Goal: Task Accomplishment & Management: Manage account settings

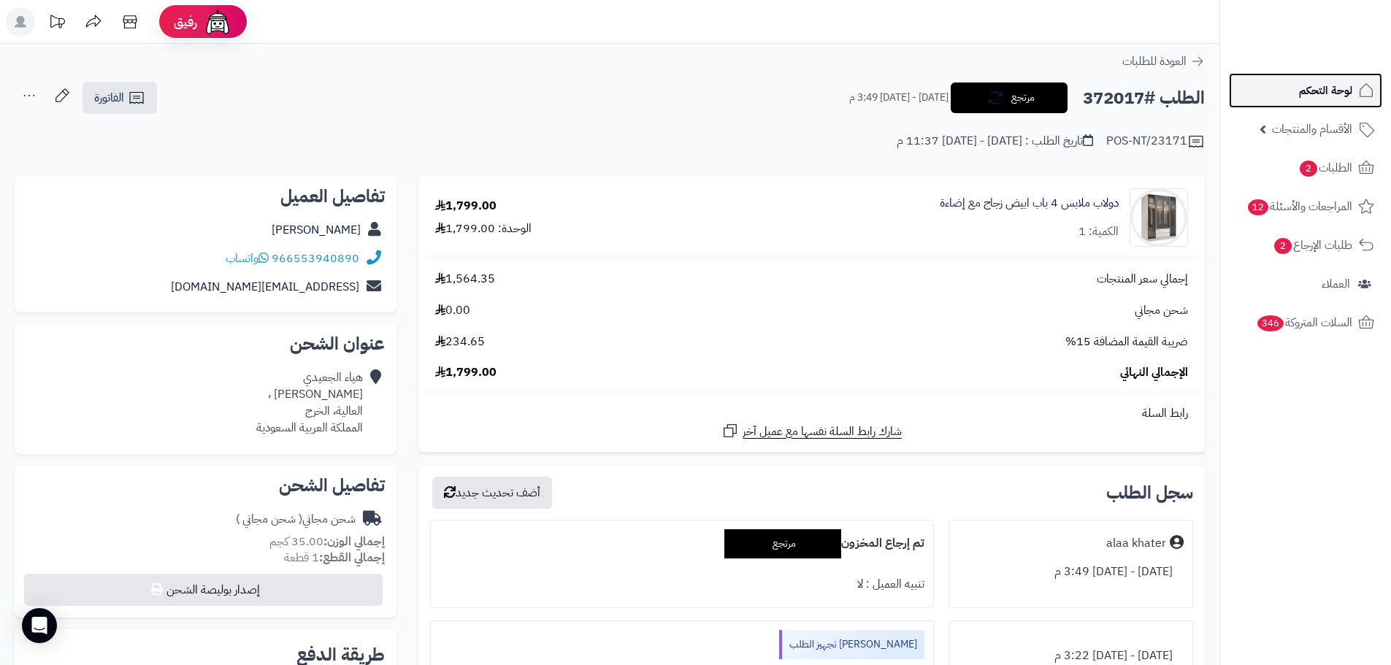
click at [1319, 96] on span "لوحة التحكم" at bounding box center [1325, 90] width 53 height 20
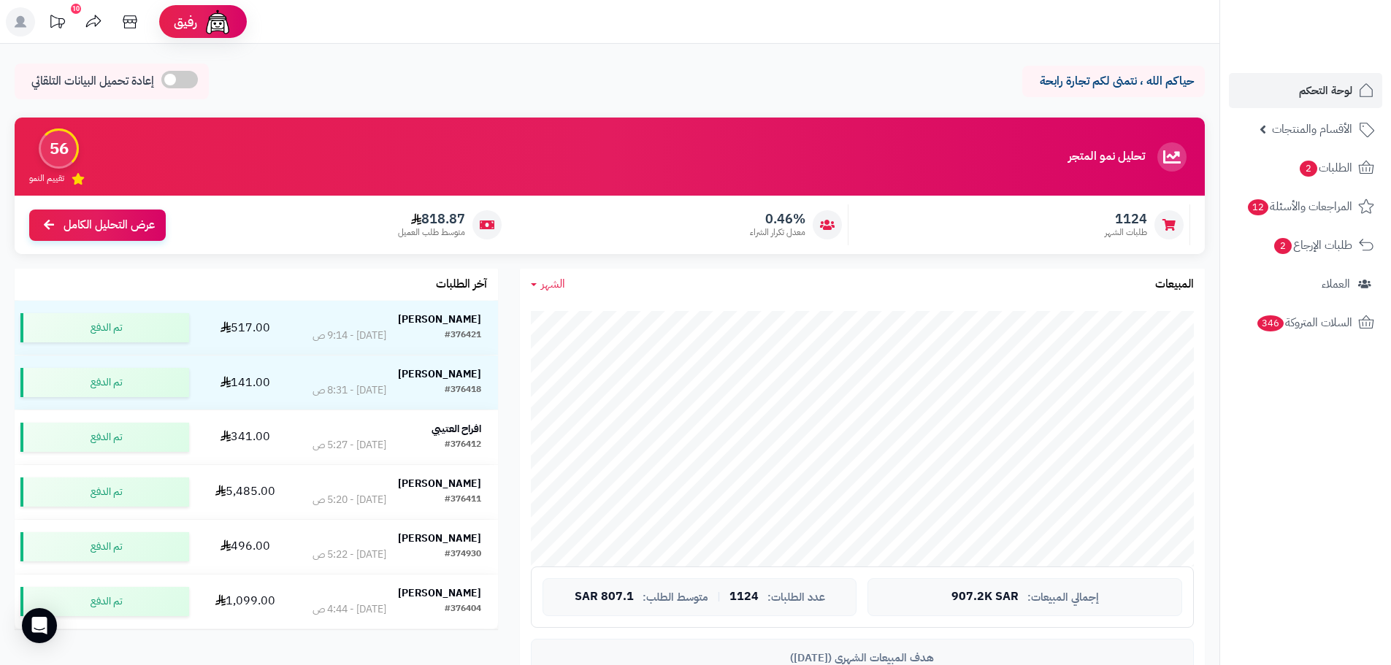
click at [533, 283] on icon at bounding box center [534, 284] width 6 height 3
click at [582, 371] on link "الشهر" at bounding box center [578, 372] width 117 height 27
click at [1250, 155] on link "الطلبات 2" at bounding box center [1305, 167] width 153 height 35
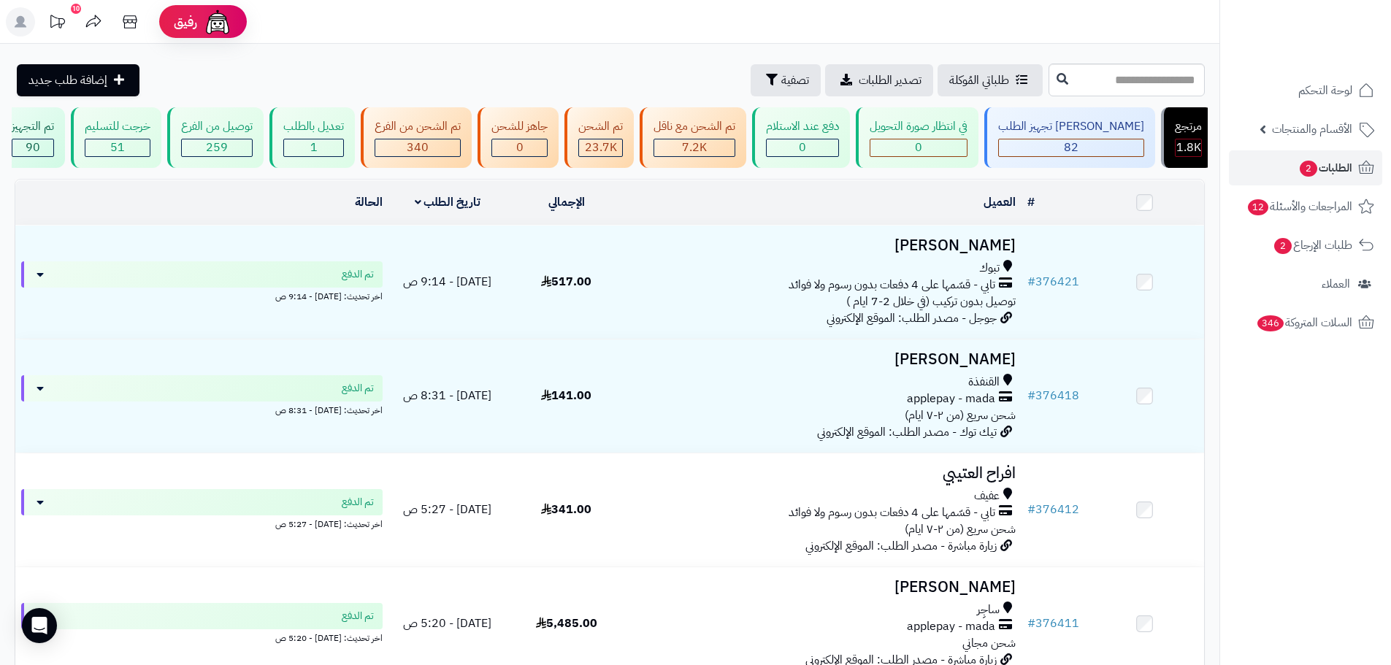
scroll to position [0, -430]
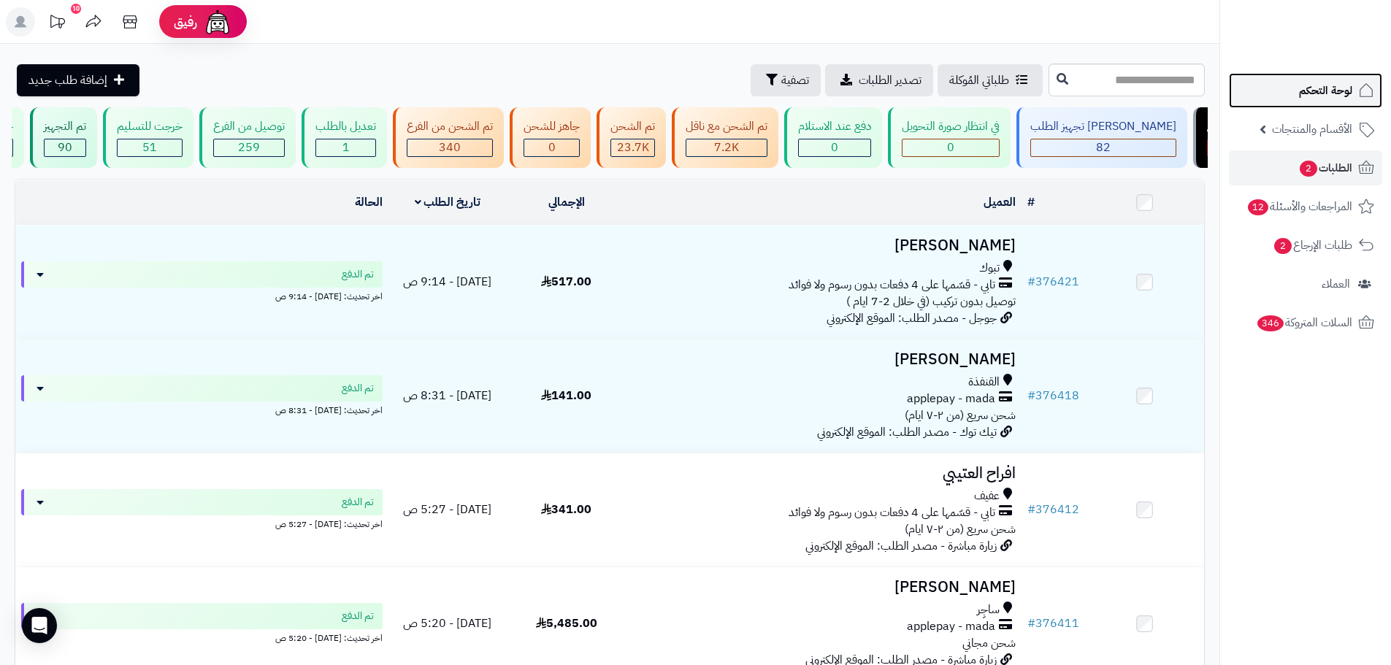
click at [1339, 99] on span "لوحة التحكم" at bounding box center [1325, 90] width 53 height 20
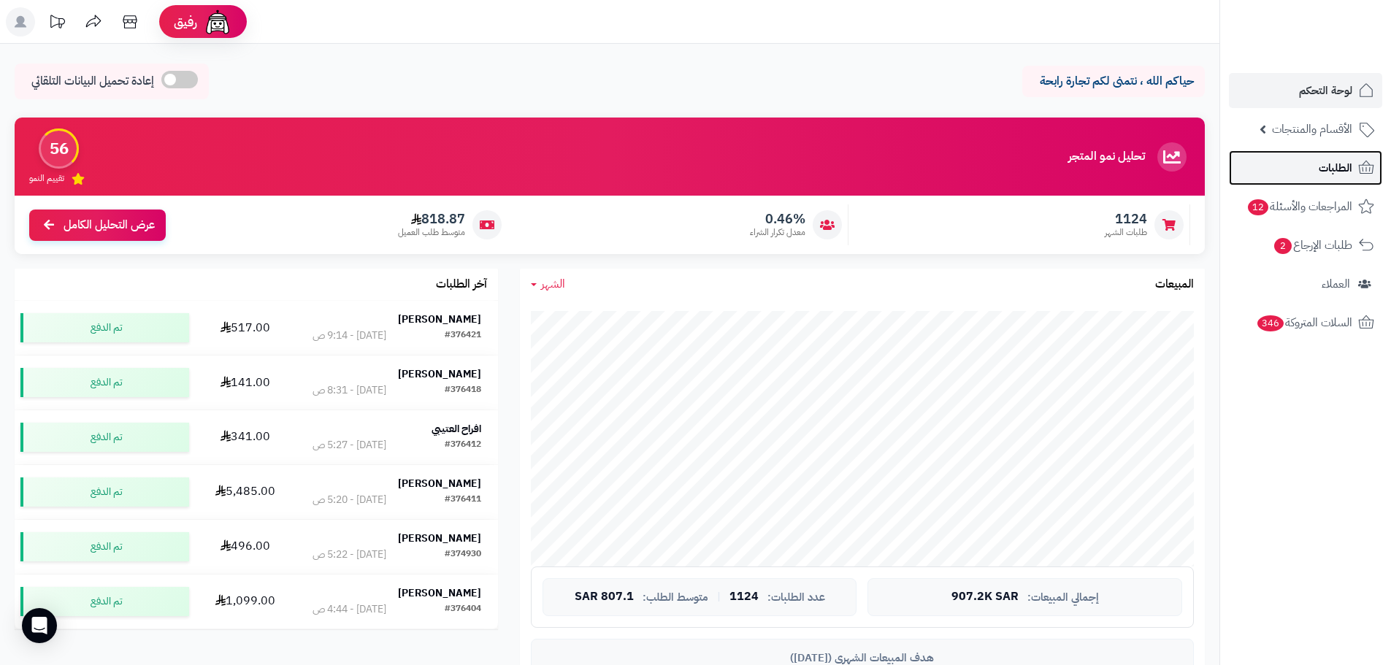
click at [1305, 169] on link "الطلبات" at bounding box center [1305, 167] width 153 height 35
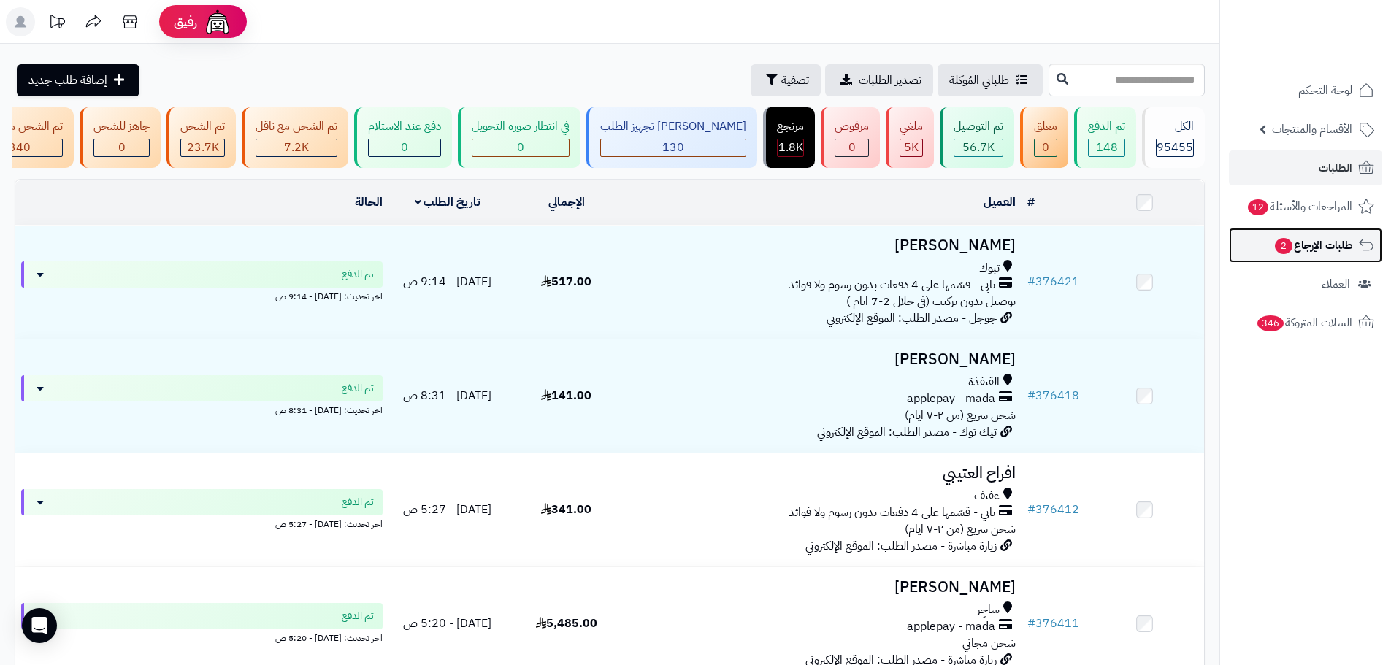
click at [1307, 242] on span "طلبات الإرجاع 2" at bounding box center [1312, 245] width 79 height 20
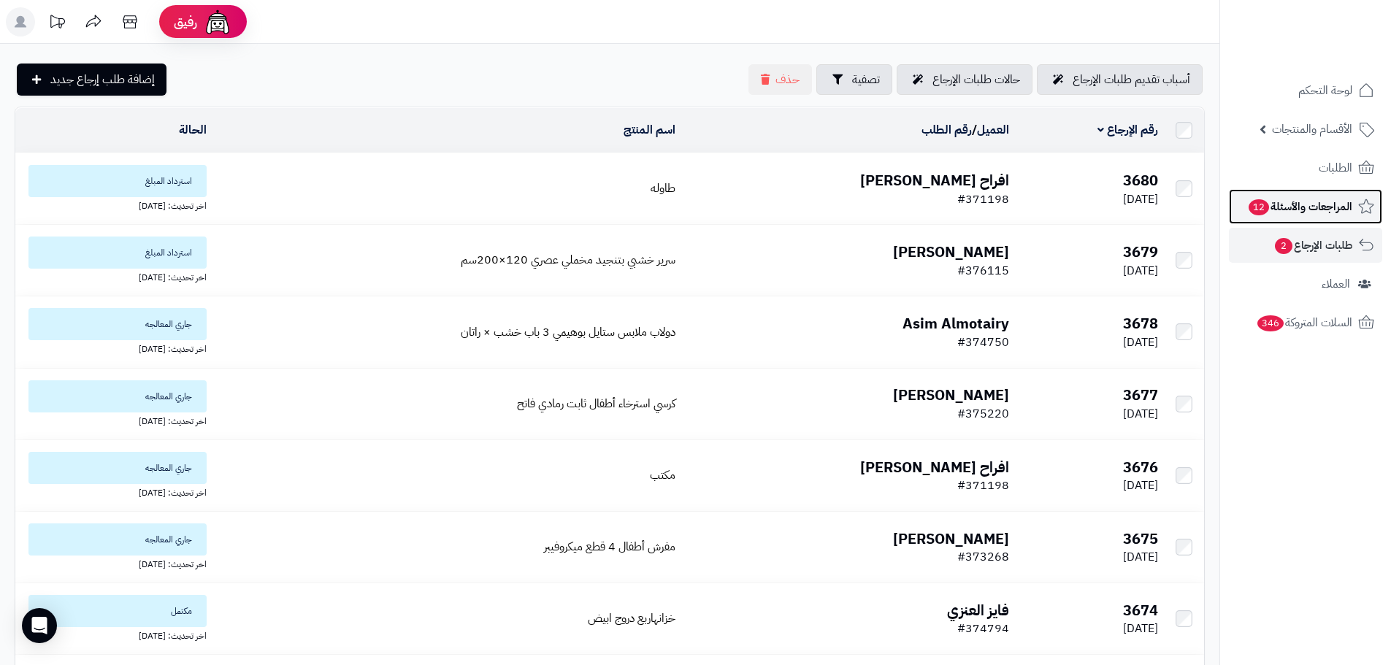
click at [1291, 191] on link "المراجعات والأسئلة 12" at bounding box center [1305, 206] width 153 height 35
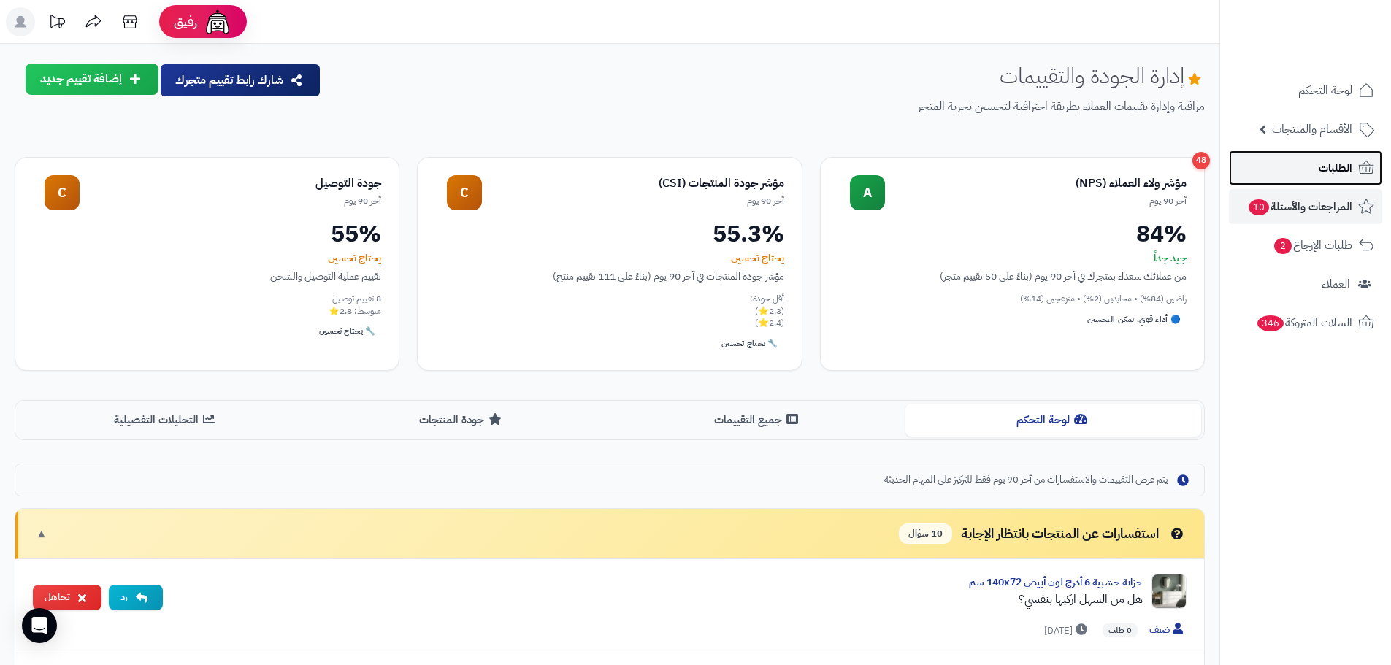
click at [1337, 161] on span "الطلبات" at bounding box center [1335, 168] width 34 height 20
